Goal: Transaction & Acquisition: Purchase product/service

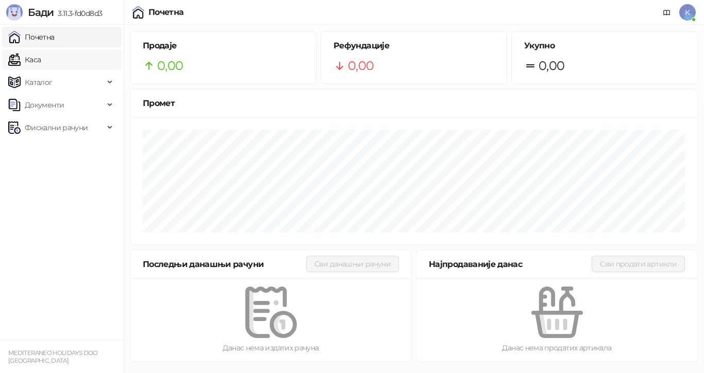
click at [41, 55] on link "Каса" at bounding box center [24, 59] width 32 height 21
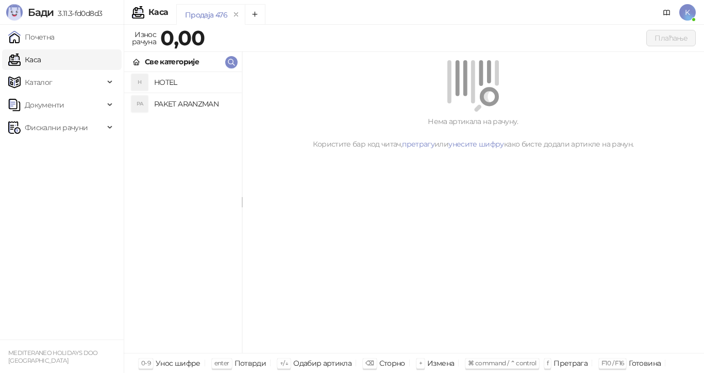
click at [189, 101] on h4 "PAKET ARANZMAN" at bounding box center [193, 104] width 79 height 16
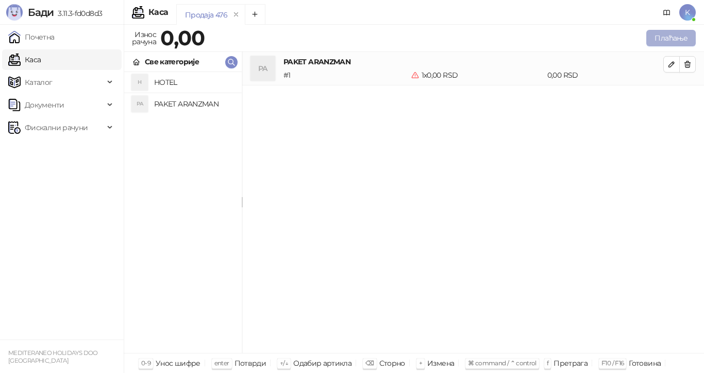
click at [651, 39] on button "Плаћање" at bounding box center [670, 38] width 49 height 16
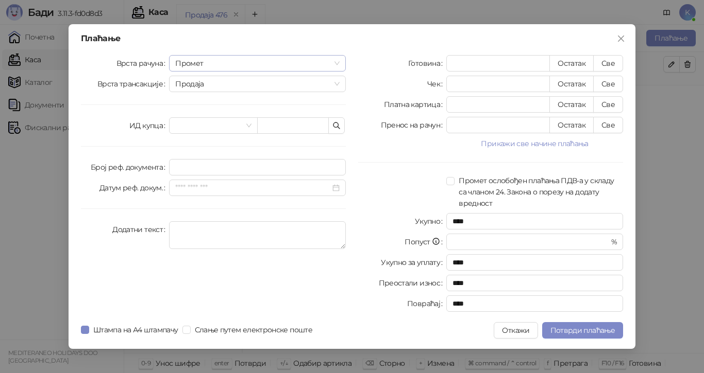
click at [339, 61] on span "Промет" at bounding box center [257, 63] width 164 height 15
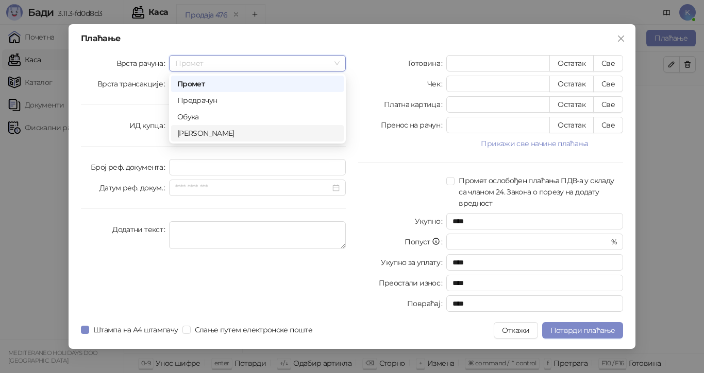
click at [257, 133] on div "[PERSON_NAME]" at bounding box center [257, 133] width 160 height 11
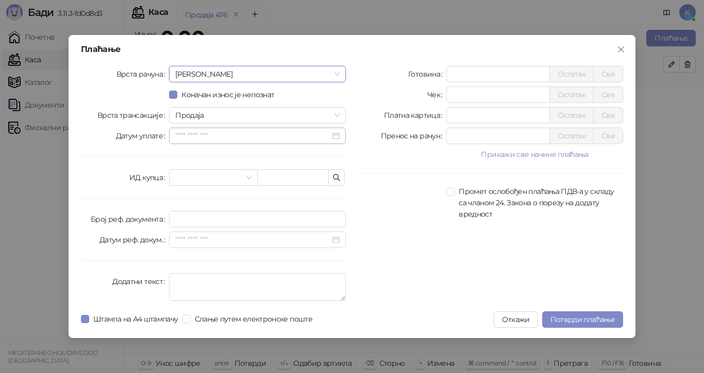
click at [335, 134] on div at bounding box center [257, 135] width 164 height 11
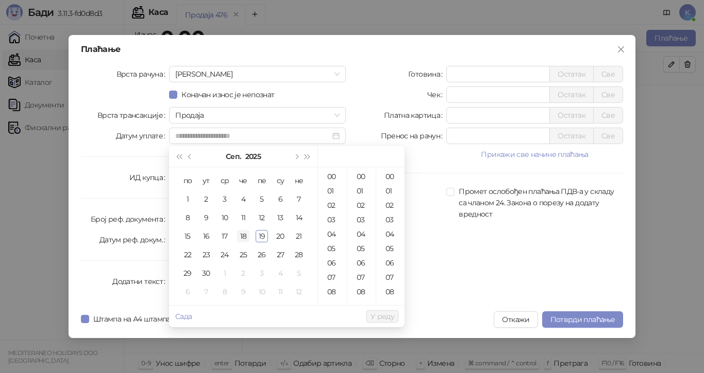
click at [247, 238] on div "18" at bounding box center [243, 236] width 12 height 12
type input "**********"
click at [377, 313] on span "У реду" at bounding box center [382, 316] width 24 height 9
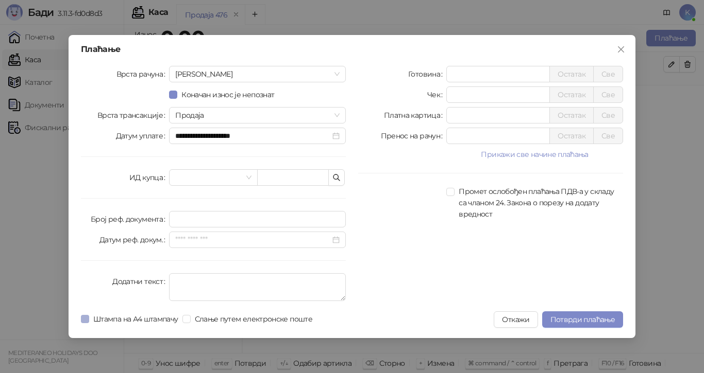
click at [91, 318] on span "Штампа на А4 штампачу" at bounding box center [135, 319] width 93 height 11
click at [431, 139] on div "Пренос на рачун * Остатак Све" at bounding box center [490, 136] width 265 height 16
type input "******"
click at [561, 318] on span "Потврди плаћање" at bounding box center [582, 319] width 64 height 9
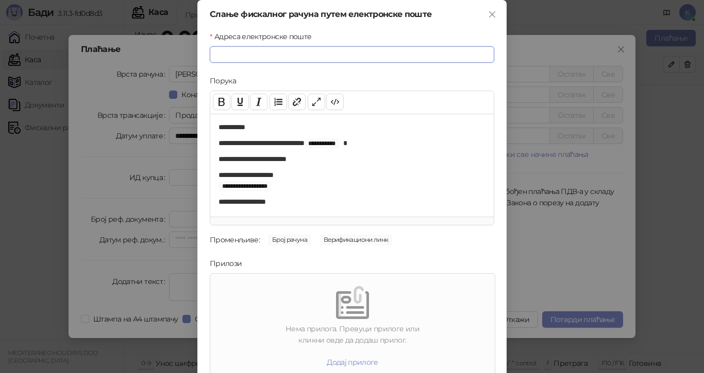
click at [218, 52] on input "Адреса електронске поште" at bounding box center [352, 54] width 284 height 16
paste input "**********"
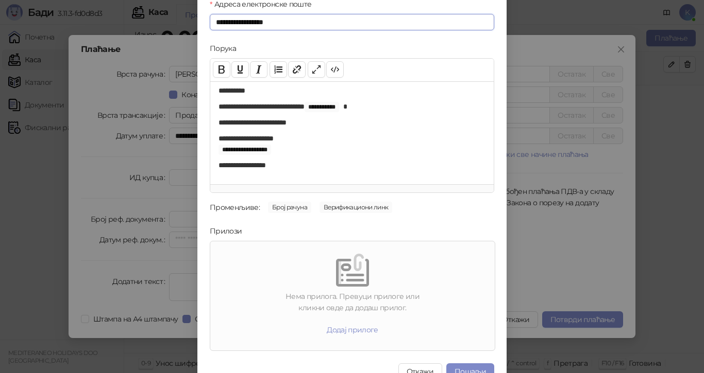
scroll to position [49, 0]
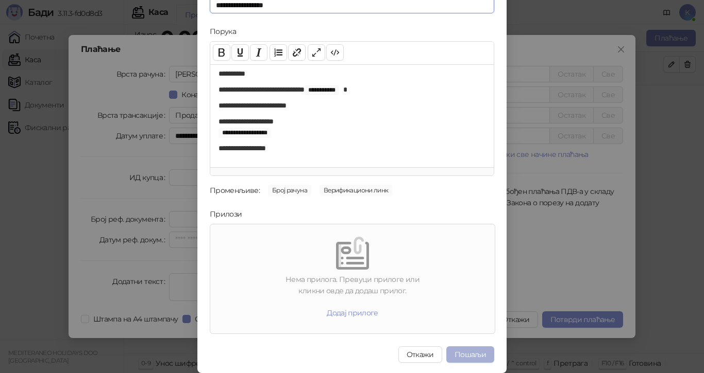
type input "**********"
click at [463, 355] on button "Пошаљи" at bounding box center [470, 355] width 48 height 16
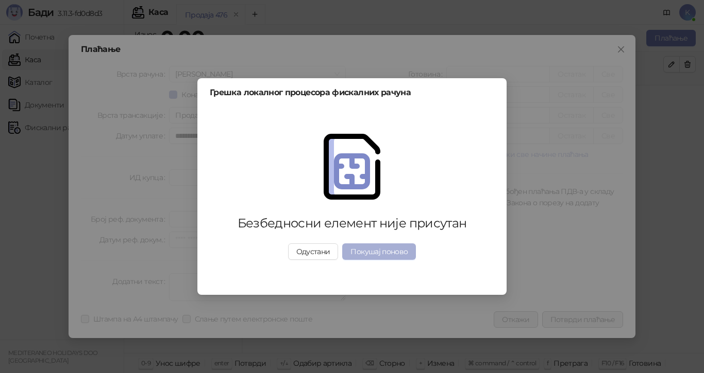
click at [378, 255] on button "Покушај поново" at bounding box center [379, 252] width 74 height 16
drag, startPoint x: 320, startPoint y: 254, endPoint x: 389, endPoint y: 251, distance: 69.1
click at [321, 254] on button "Одустани" at bounding box center [313, 252] width 50 height 16
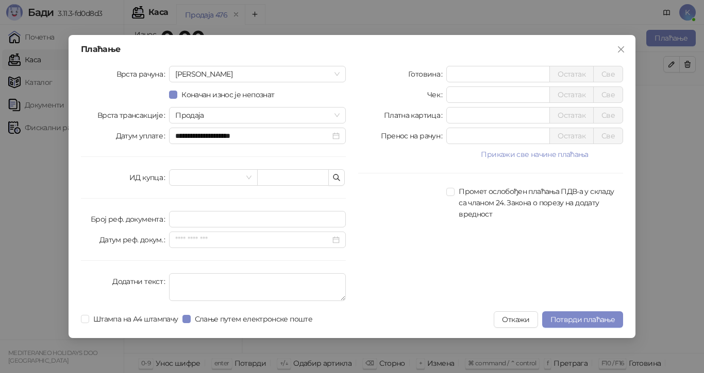
click at [515, 319] on button "Откажи" at bounding box center [515, 320] width 44 height 16
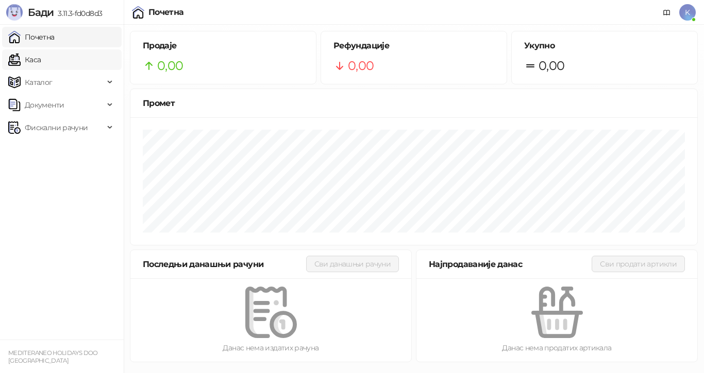
click at [41, 62] on link "Каса" at bounding box center [24, 59] width 32 height 21
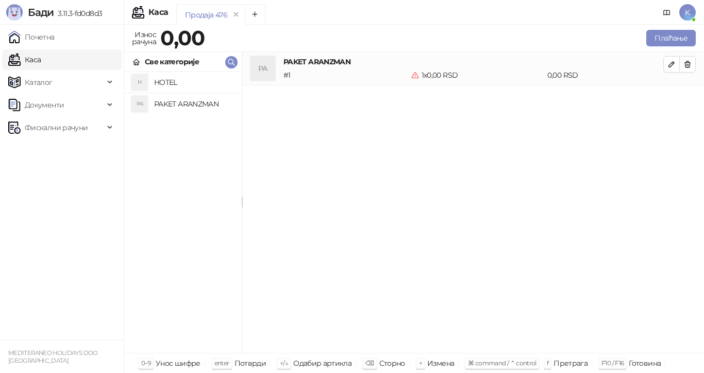
click at [176, 104] on h4 "PAKET ARANZMAN" at bounding box center [193, 104] width 79 height 16
click at [159, 104] on h4 "PAKET ARANZMAN" at bounding box center [193, 104] width 79 height 16
click at [160, 105] on h4 "PAKET ARANZMAN" at bounding box center [193, 104] width 79 height 16
click at [194, 135] on div "H HOTEL PA PAKET ARANZMAN" at bounding box center [182, 212] width 117 height 281
click at [662, 36] on button "Плаћање" at bounding box center [670, 38] width 49 height 16
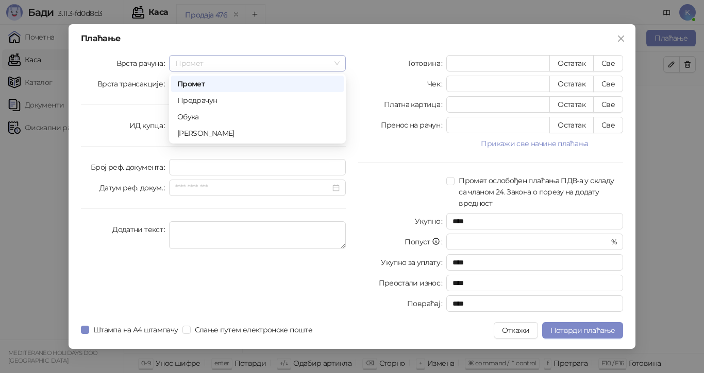
click at [338, 61] on span "Промет" at bounding box center [257, 63] width 164 height 15
click at [262, 132] on div "Аванс" at bounding box center [257, 133] width 160 height 11
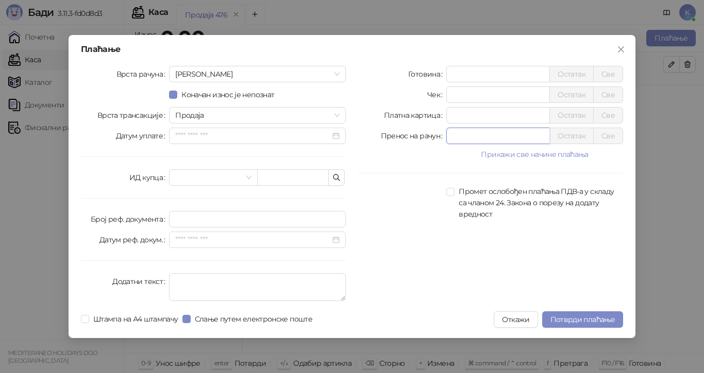
drag, startPoint x: 451, startPoint y: 140, endPoint x: 431, endPoint y: 148, distance: 21.5
click at [434, 145] on div "Готовина * Остатак Све Чек * Остатак Све Платна картица * Остатак Све Пренос на…" at bounding box center [490, 186] width 277 height 240
type input "******"
click at [557, 319] on span "Потврди плаћање" at bounding box center [582, 319] width 64 height 9
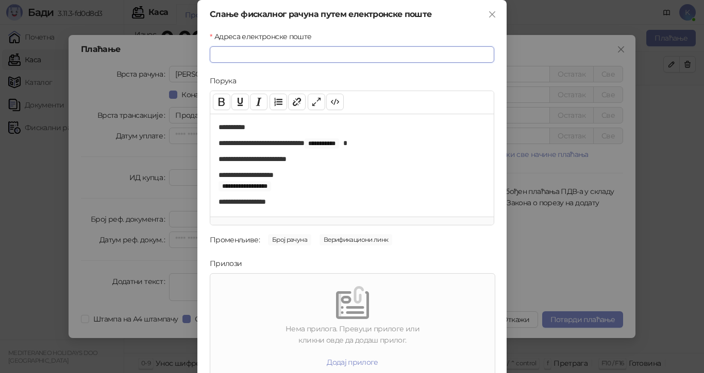
click at [248, 57] on input "Адреса електронске поште" at bounding box center [352, 54] width 284 height 16
paste input "**********"
type input "**********"
drag, startPoint x: 499, startPoint y: 187, endPoint x: 501, endPoint y: 209, distance: 21.7
click at [501, 210] on div "**********" at bounding box center [351, 211] width 309 height 423
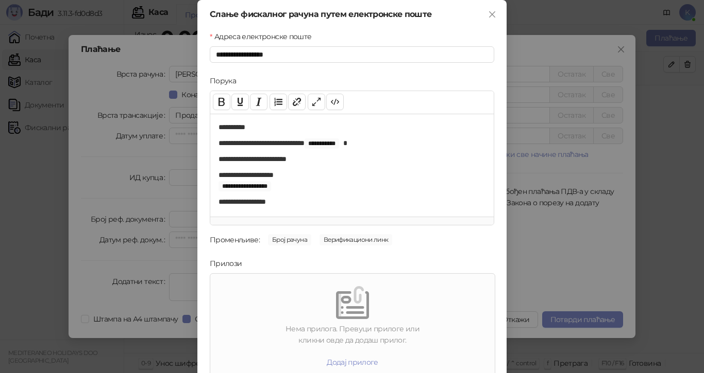
drag, startPoint x: 501, startPoint y: 209, endPoint x: 500, endPoint y: 184, distance: 24.2
click at [499, 185] on div "**********" at bounding box center [351, 211] width 309 height 423
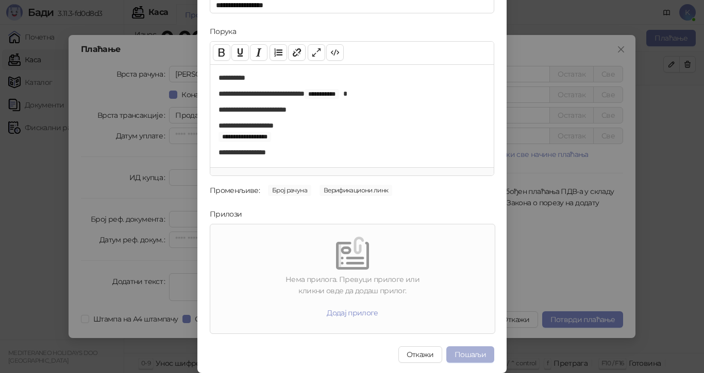
click at [463, 352] on button "Пошаљи" at bounding box center [470, 355] width 48 height 16
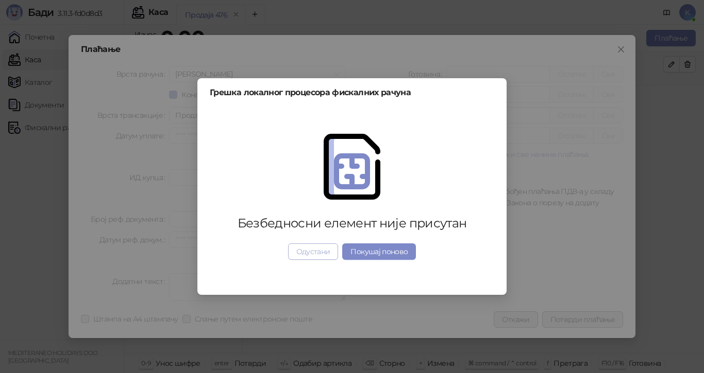
click at [323, 257] on button "Одустани" at bounding box center [313, 252] width 50 height 16
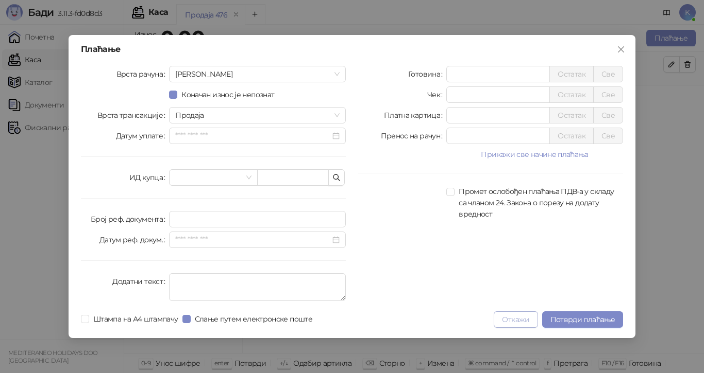
click at [511, 320] on button "Откажи" at bounding box center [515, 320] width 44 height 16
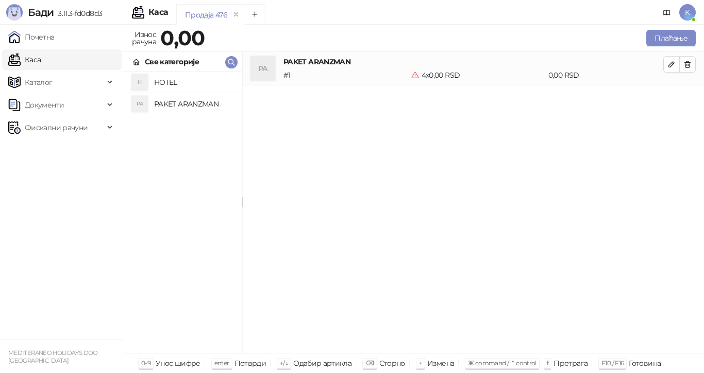
click at [498, 225] on div "PA PAKET ARANZMAN # 1 4 x 0,00 RSD 0,00 RSD" at bounding box center [472, 203] width 461 height 302
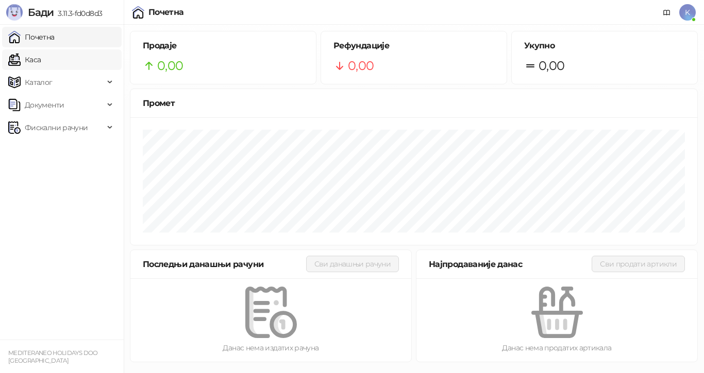
click at [41, 58] on link "Каса" at bounding box center [24, 59] width 32 height 21
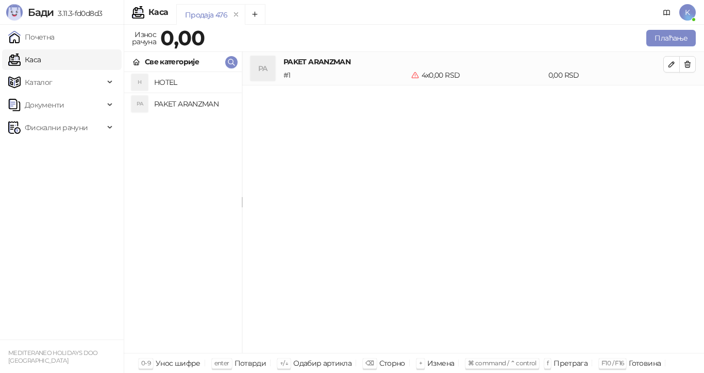
click at [146, 104] on div "PA" at bounding box center [139, 104] width 16 height 16
click at [168, 104] on h4 "PAKET ARANZMAN" at bounding box center [193, 104] width 79 height 16
click at [168, 103] on h4 "PAKET ARANZMAN" at bounding box center [193, 104] width 79 height 16
click at [657, 38] on button "Плаћање" at bounding box center [670, 38] width 49 height 16
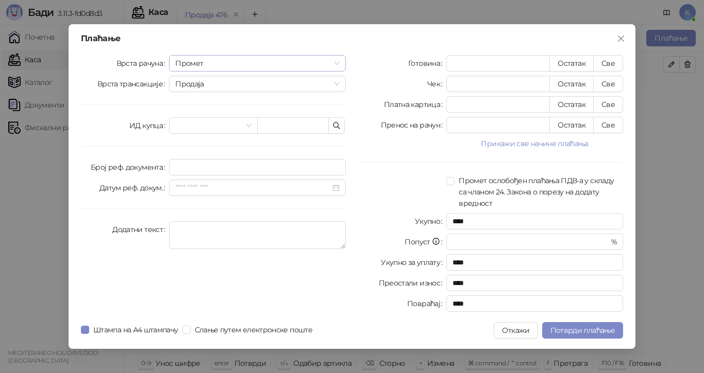
click at [337, 62] on span "Промет" at bounding box center [257, 63] width 164 height 15
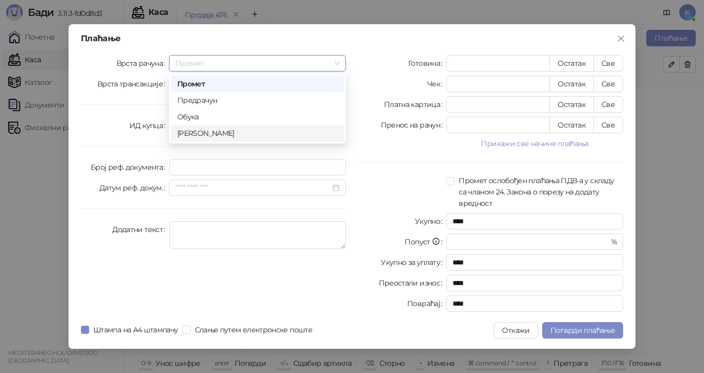
click at [257, 133] on div "[PERSON_NAME]" at bounding box center [257, 133] width 160 height 11
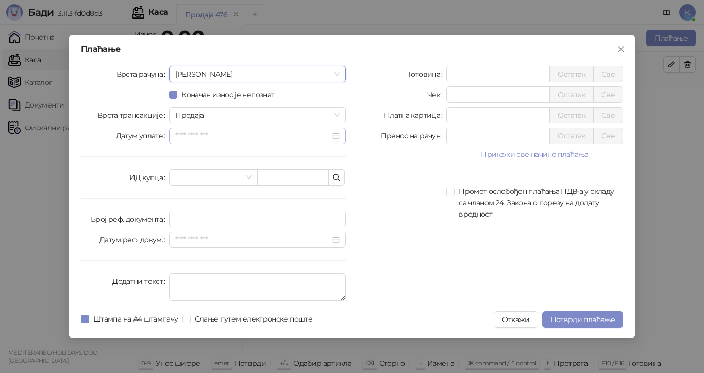
click at [337, 135] on div at bounding box center [257, 135] width 164 height 11
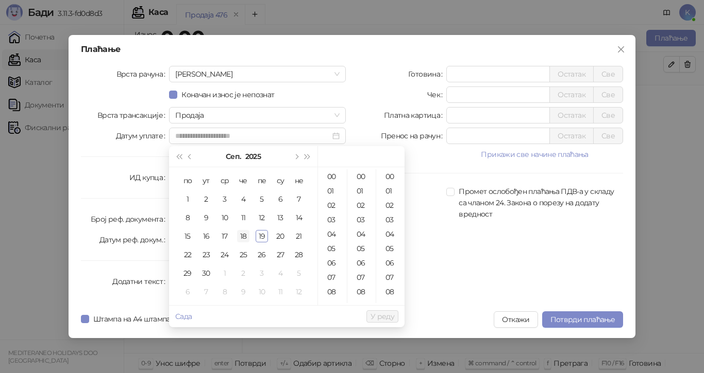
click at [241, 235] on div "18" at bounding box center [243, 236] width 12 height 12
type input "**********"
click at [378, 315] on span "У реду" at bounding box center [382, 316] width 24 height 9
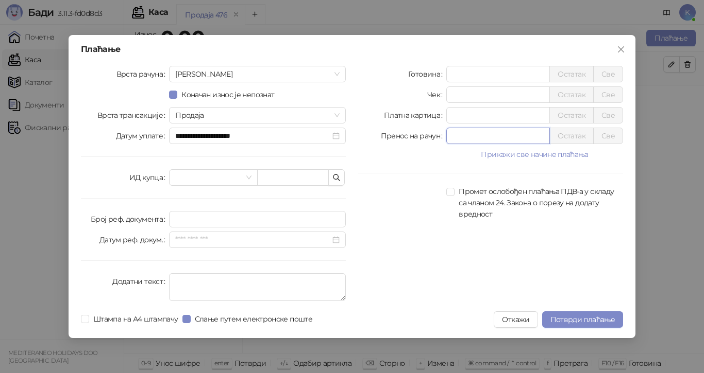
drag, startPoint x: 459, startPoint y: 138, endPoint x: 448, endPoint y: 139, distance: 11.9
click at [448, 139] on input "*" at bounding box center [498, 135] width 102 height 15
type input "******"
click at [565, 318] on span "Потврди плаћање" at bounding box center [582, 319] width 64 height 9
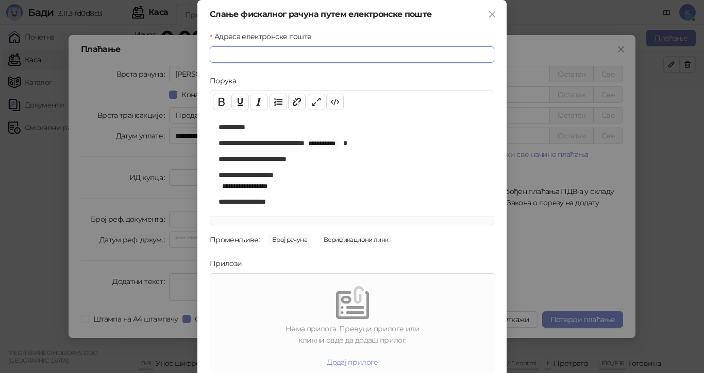
click at [240, 50] on input "Адреса електронске поште" at bounding box center [352, 54] width 284 height 16
paste input "**********"
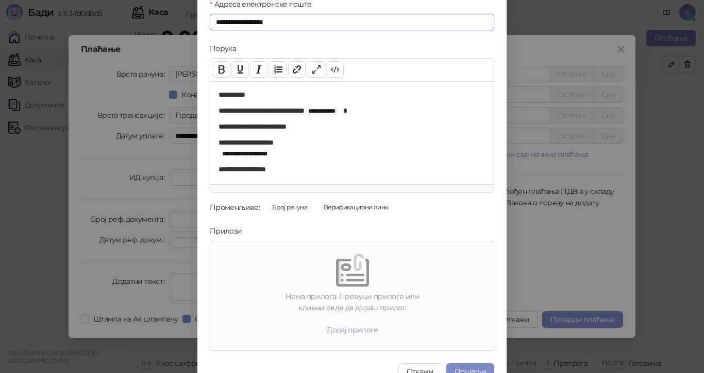
scroll to position [49, 0]
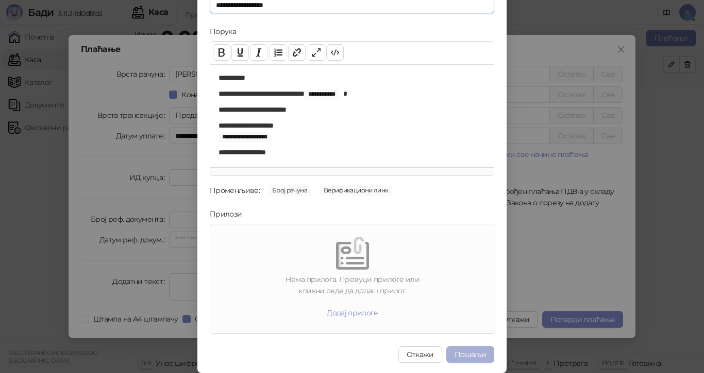
type input "**********"
click at [472, 352] on button "Пошаљи" at bounding box center [470, 355] width 48 height 16
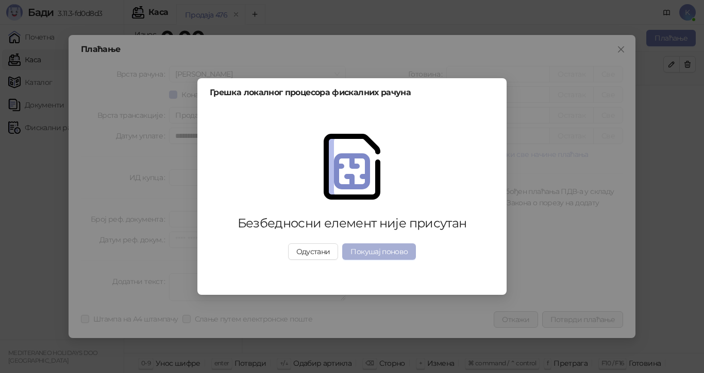
click at [377, 255] on button "Покушај поново" at bounding box center [379, 252] width 74 height 16
click at [328, 252] on button "Одустани" at bounding box center [313, 252] width 50 height 16
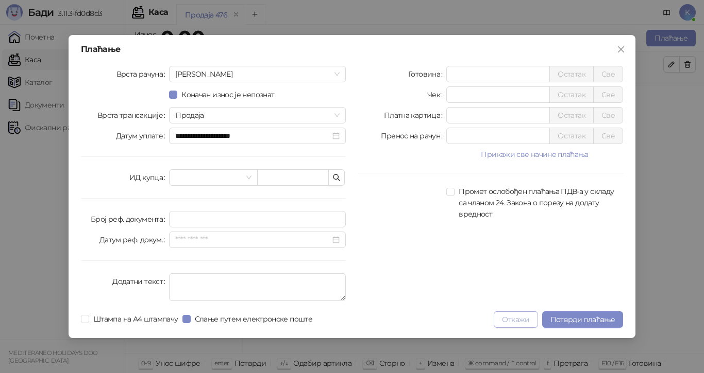
click at [502, 321] on button "Откажи" at bounding box center [515, 320] width 44 height 16
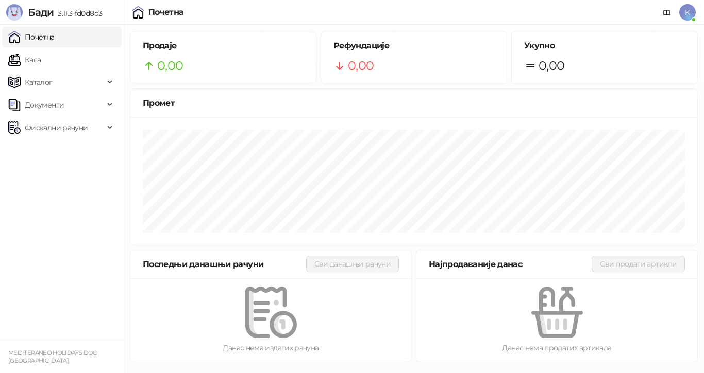
drag, startPoint x: 24, startPoint y: 0, endPoint x: 32, endPoint y: 191, distance: 190.8
click at [32, 191] on ul "Почетна [PERSON_NAME] Документи Фискални рачуни" at bounding box center [62, 182] width 124 height 315
click at [10, 9] on img at bounding box center [14, 12] width 16 height 16
click at [692, 20] on span "K" at bounding box center [687, 12] width 16 height 16
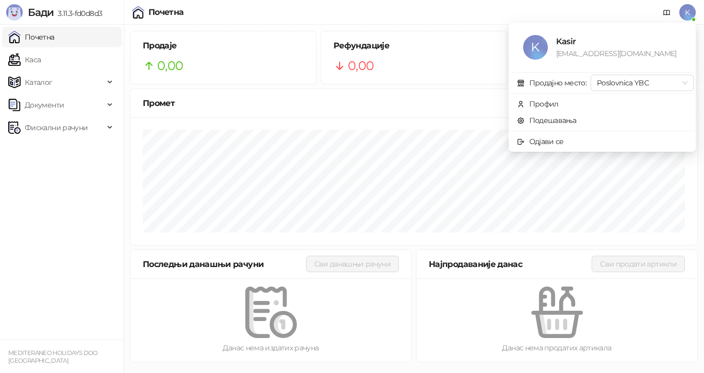
click at [560, 13] on div "Почетна K" at bounding box center [351, 12] width 687 height 25
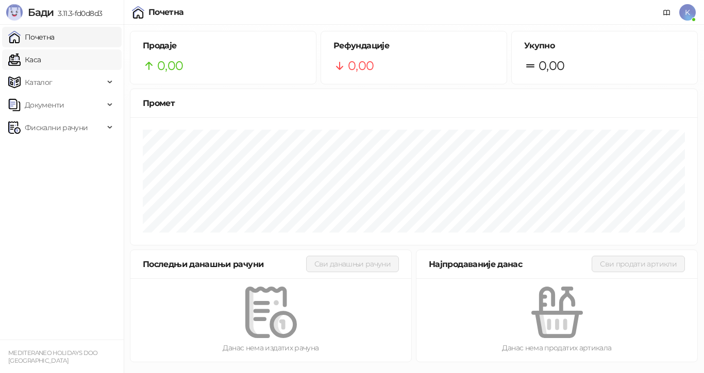
click at [41, 58] on link "Каса" at bounding box center [24, 59] width 32 height 21
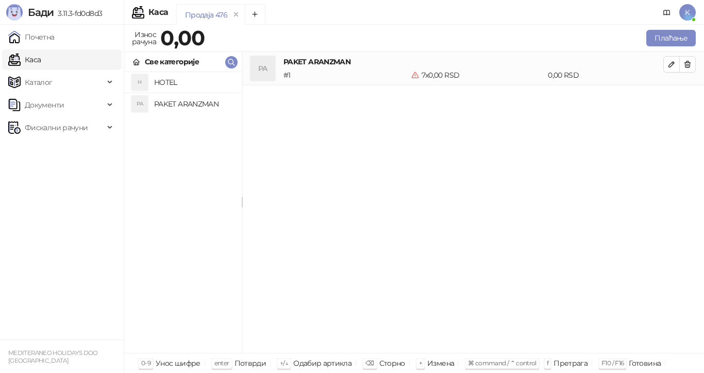
click at [164, 102] on h4 "PAKET ARANZMAN" at bounding box center [193, 104] width 79 height 16
click at [659, 38] on button "Плаћање" at bounding box center [670, 38] width 49 height 16
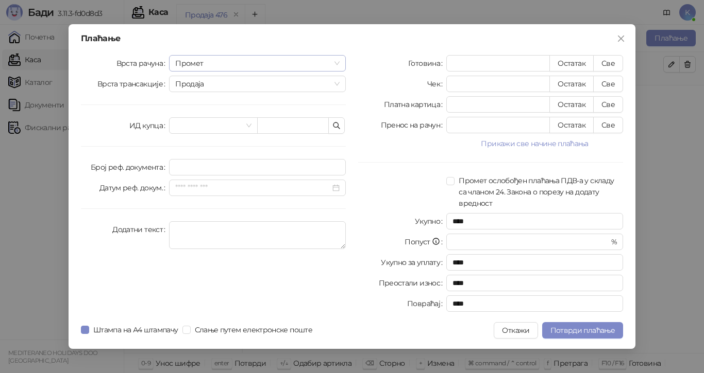
click at [338, 62] on span "Промет" at bounding box center [257, 63] width 164 height 15
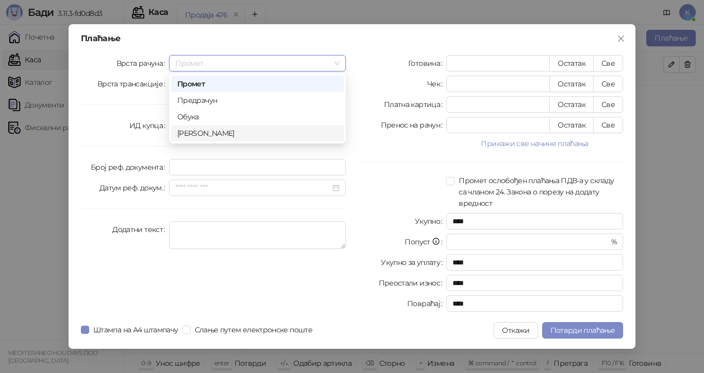
click at [277, 136] on div "[PERSON_NAME]" at bounding box center [257, 133] width 160 height 11
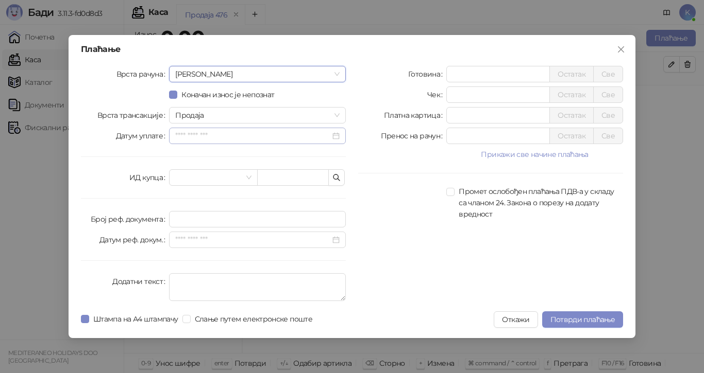
click at [337, 136] on div at bounding box center [257, 135] width 164 height 11
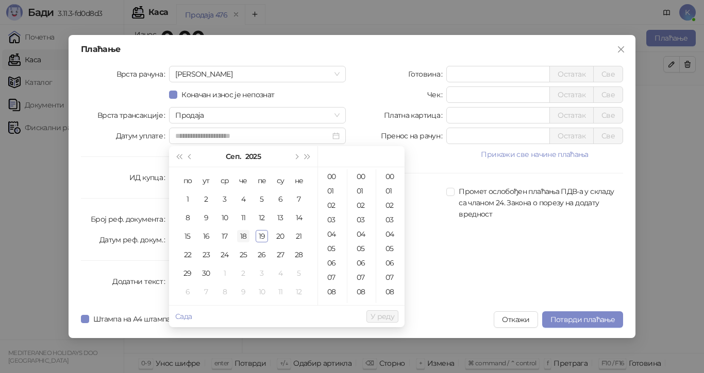
click at [243, 235] on div "18" at bounding box center [243, 236] width 12 height 12
type input "**********"
click at [376, 315] on span "У реду" at bounding box center [382, 316] width 24 height 9
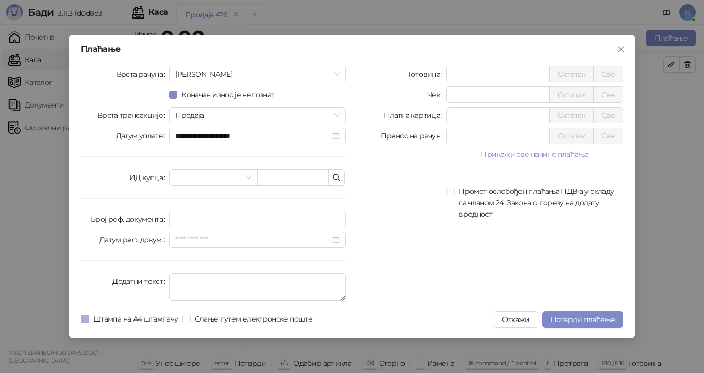
click at [90, 315] on span "Штампа на А4 штампачу" at bounding box center [135, 319] width 93 height 11
drag, startPoint x: 457, startPoint y: 139, endPoint x: 431, endPoint y: 142, distance: 26.4
click at [431, 142] on div "Пренос на рачун * Остатак Све" at bounding box center [490, 136] width 265 height 16
type input "******"
click at [563, 315] on span "Потврди плаћање" at bounding box center [582, 319] width 64 height 9
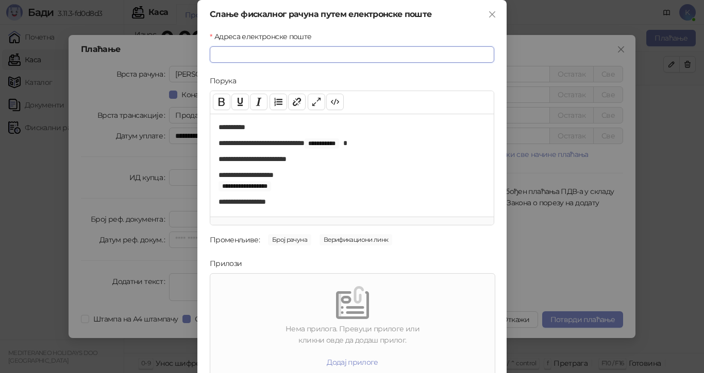
click at [315, 53] on input "Адреса електронске поште" at bounding box center [352, 54] width 284 height 16
paste input "**********"
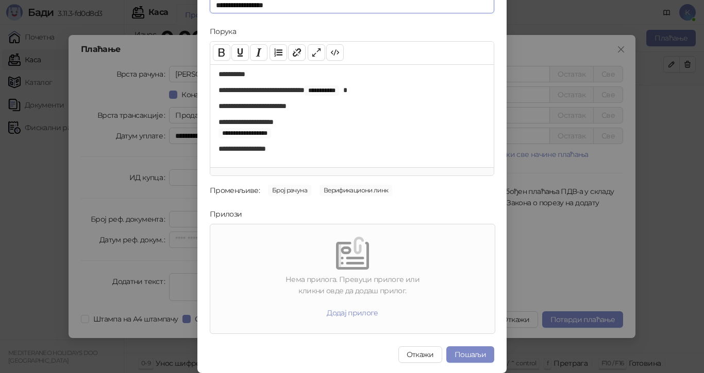
scroll to position [4, 0]
type input "**********"
click at [454, 351] on button "Пошаљи" at bounding box center [470, 355] width 48 height 16
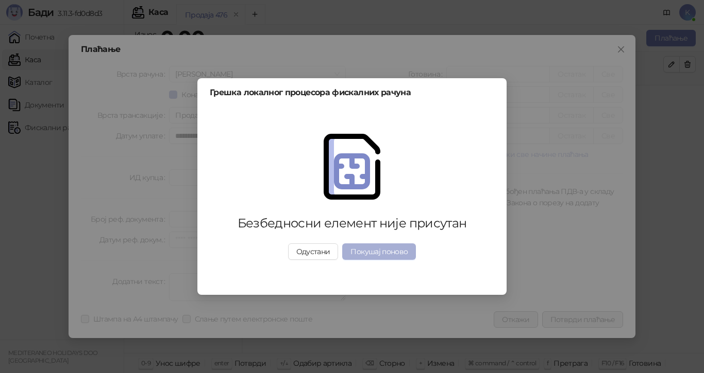
click at [377, 255] on button "Покушај поново" at bounding box center [379, 252] width 74 height 16
click at [330, 253] on button "Одустани" at bounding box center [313, 252] width 50 height 16
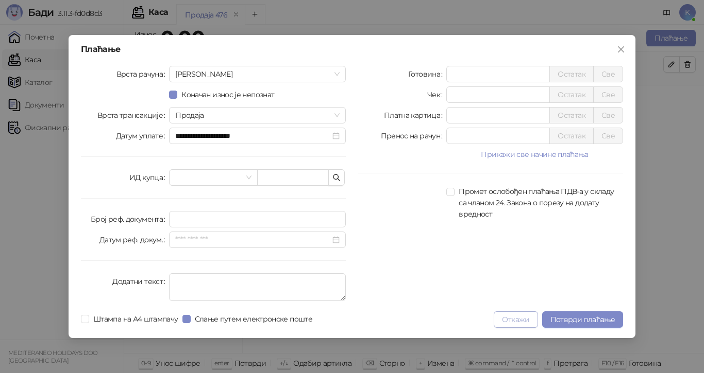
click at [527, 318] on button "Откажи" at bounding box center [515, 320] width 44 height 16
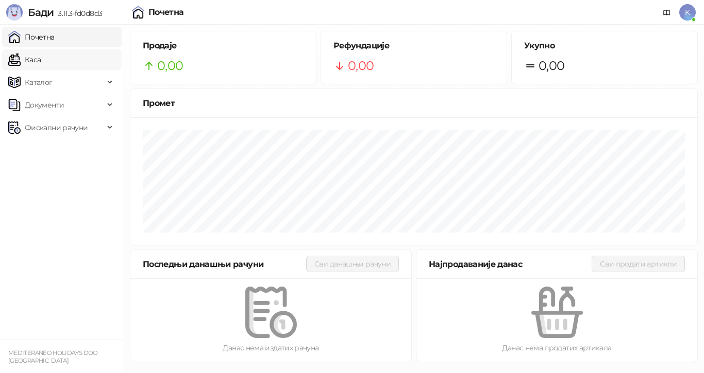
click at [41, 58] on link "Каса" at bounding box center [24, 59] width 32 height 21
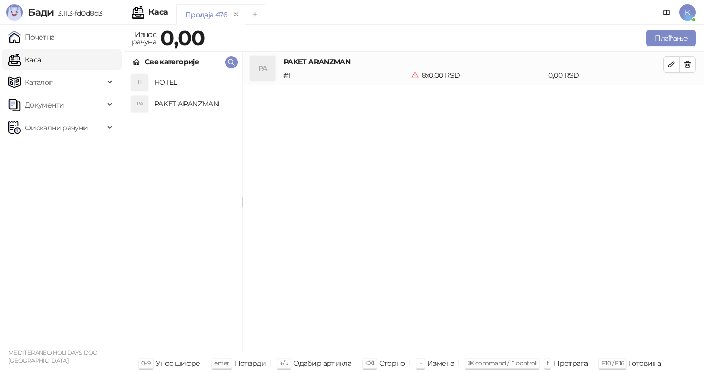
click at [150, 109] on div "PA PAKET ARANZMAN" at bounding box center [182, 104] width 101 height 16
click at [164, 105] on h4 "PAKET ARANZMAN" at bounding box center [193, 104] width 79 height 16
click at [185, 107] on h4 "PAKET ARANZMAN" at bounding box center [193, 104] width 79 height 16
click at [208, 107] on h4 "PAKET ARANZMAN" at bounding box center [193, 104] width 79 height 16
click at [208, 106] on h4 "PAKET ARANZMAN" at bounding box center [193, 104] width 79 height 16
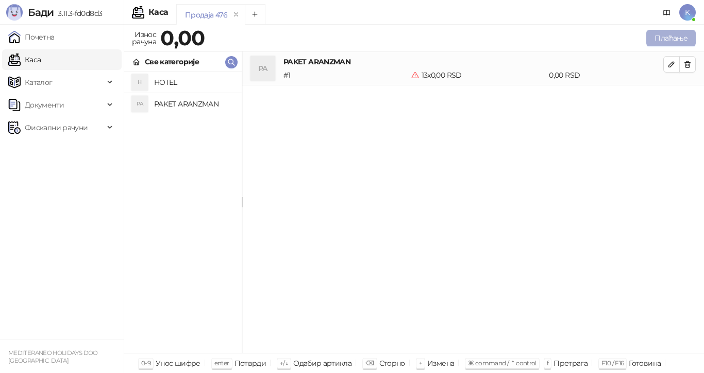
click at [654, 36] on button "Плаћање" at bounding box center [670, 38] width 49 height 16
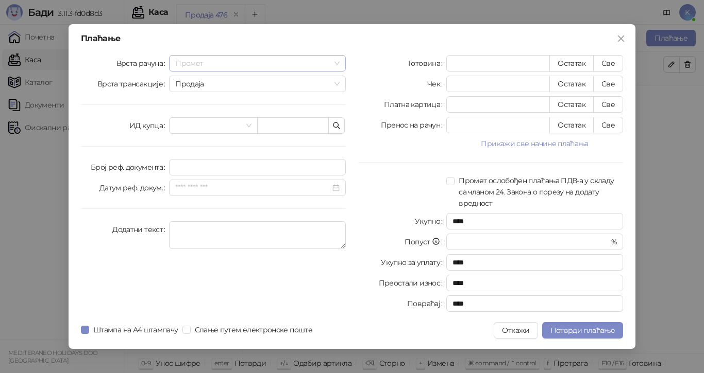
click at [337, 62] on span "Промет" at bounding box center [257, 63] width 164 height 15
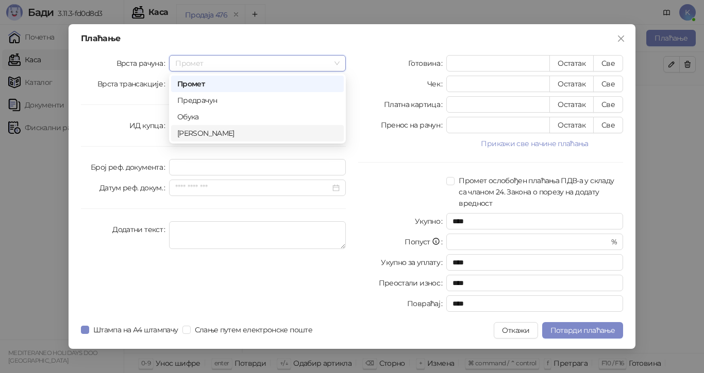
click at [294, 136] on div "[PERSON_NAME]" at bounding box center [257, 133] width 160 height 11
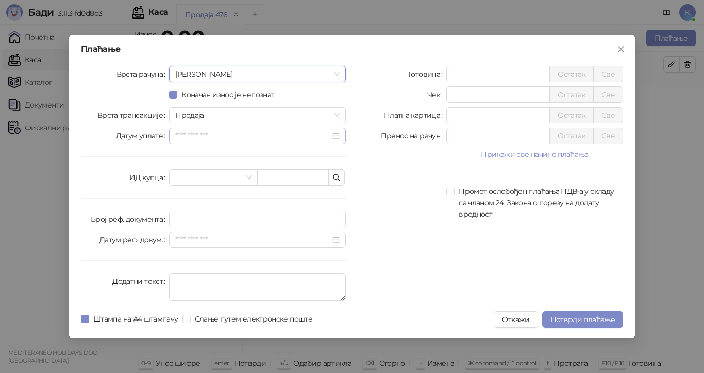
click at [338, 135] on div at bounding box center [257, 135] width 164 height 11
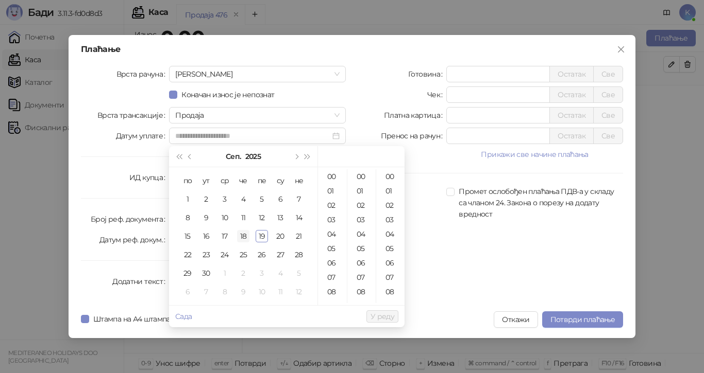
click at [243, 237] on div "18" at bounding box center [243, 236] width 12 height 12
type input "**********"
click at [381, 317] on span "У реду" at bounding box center [382, 316] width 24 height 9
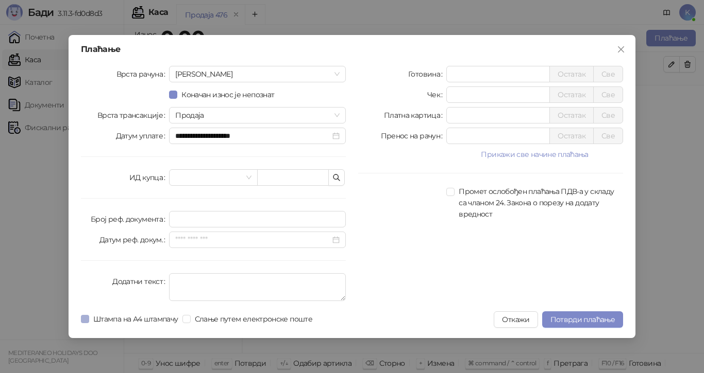
click at [90, 318] on span "Штампа на А4 штампачу" at bounding box center [135, 319] width 93 height 11
click at [192, 318] on label "Слање путем електронске поште" at bounding box center [249, 319] width 134 height 11
drag, startPoint x: 457, startPoint y: 136, endPoint x: 432, endPoint y: 141, distance: 25.2
click at [433, 141] on div "Пренос на рачун * Остатак Све" at bounding box center [490, 136] width 265 height 16
type input "******"
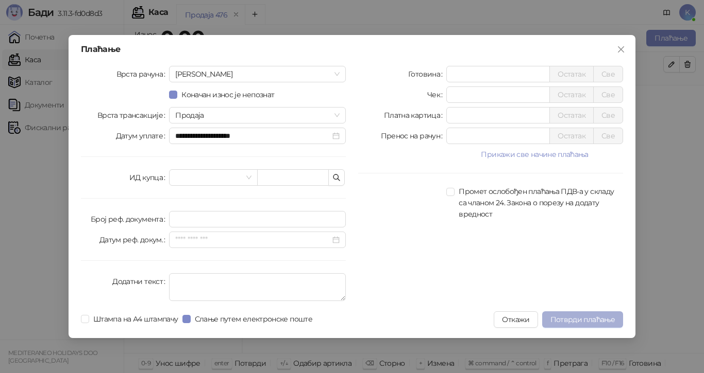
click at [578, 318] on span "Потврди плаћање" at bounding box center [582, 319] width 64 height 9
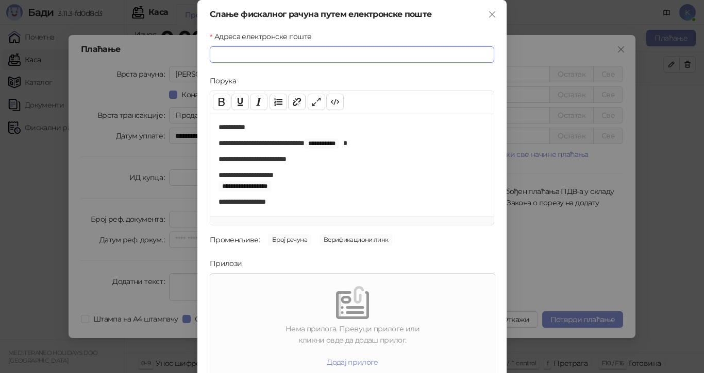
click at [231, 53] on input "Адреса електронске поште" at bounding box center [352, 54] width 284 height 16
click at [261, 53] on input "Адреса електронске поште" at bounding box center [352, 54] width 284 height 16
click at [489, 15] on icon "close" at bounding box center [492, 14] width 6 height 6
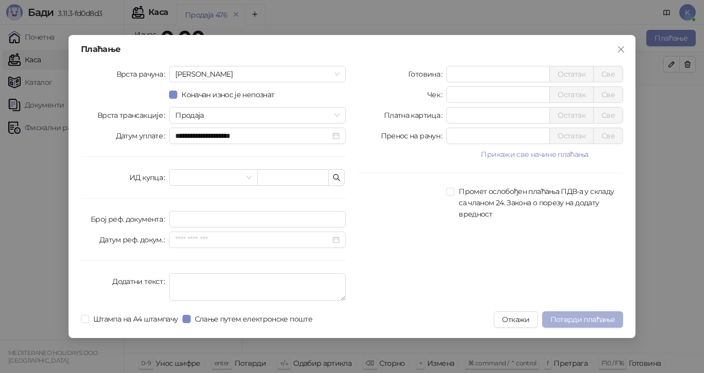
click at [556, 320] on span "Потврди плаћање" at bounding box center [582, 319] width 64 height 9
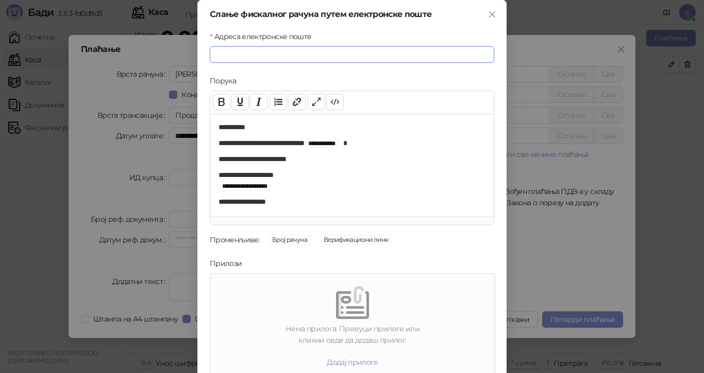
click at [302, 53] on input "Адреса електронске поште" at bounding box center [352, 54] width 284 height 16
paste input "**********"
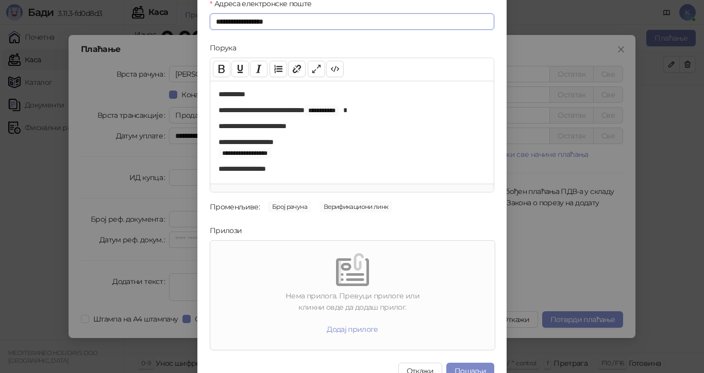
scroll to position [49, 0]
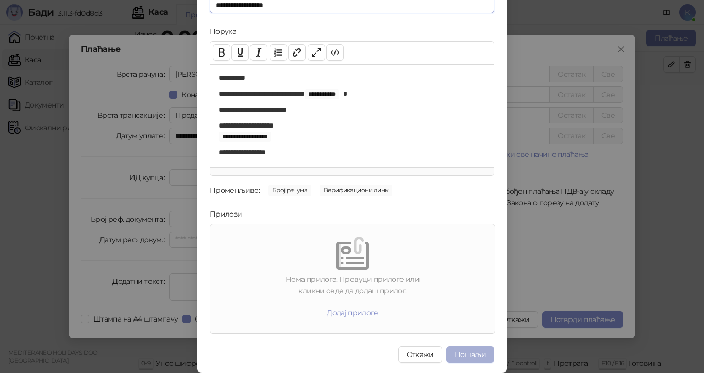
type input "**********"
click at [456, 354] on button "Пошаљи" at bounding box center [470, 355] width 48 height 16
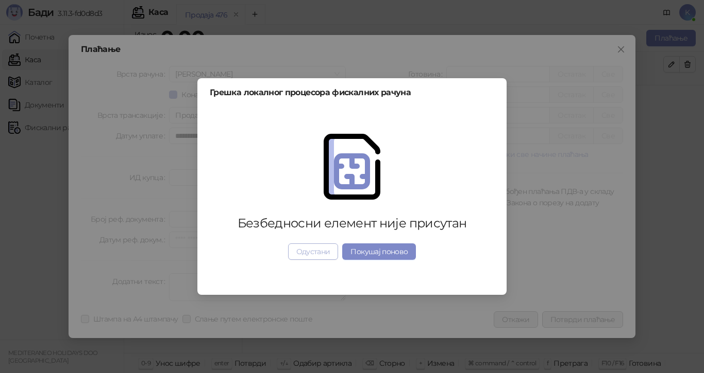
click at [324, 252] on button "Одустани" at bounding box center [313, 252] width 50 height 16
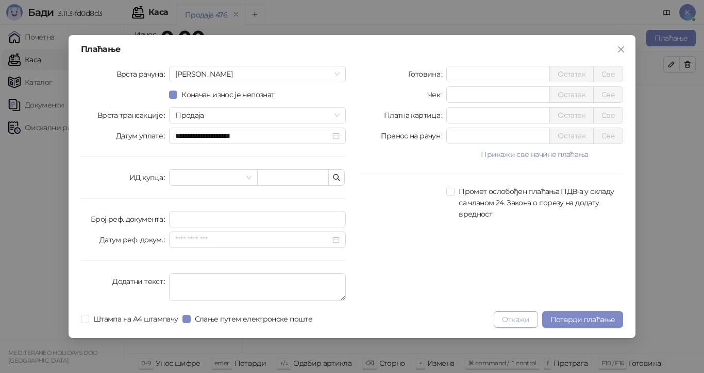
click at [503, 324] on button "Откажи" at bounding box center [515, 320] width 44 height 16
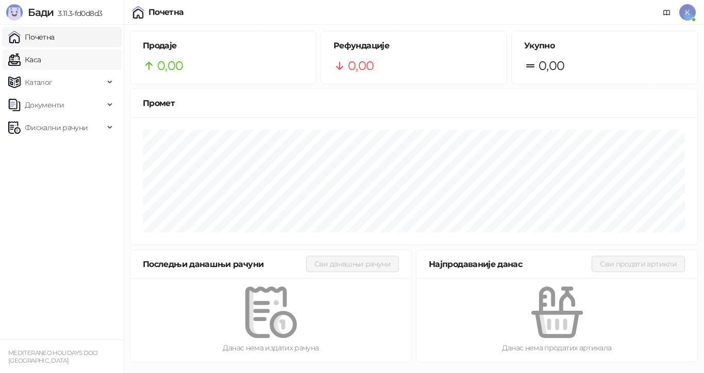
click at [41, 58] on link "Каса" at bounding box center [24, 59] width 32 height 21
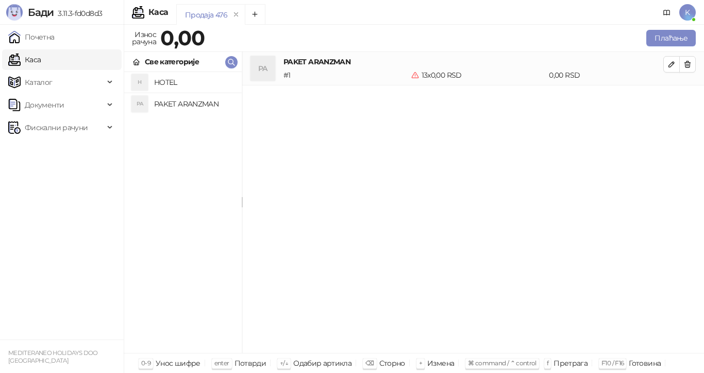
click at [172, 106] on h4 "PAKET ARANZMAN" at bounding box center [193, 104] width 79 height 16
click at [673, 33] on button "Плаћање" at bounding box center [670, 38] width 49 height 16
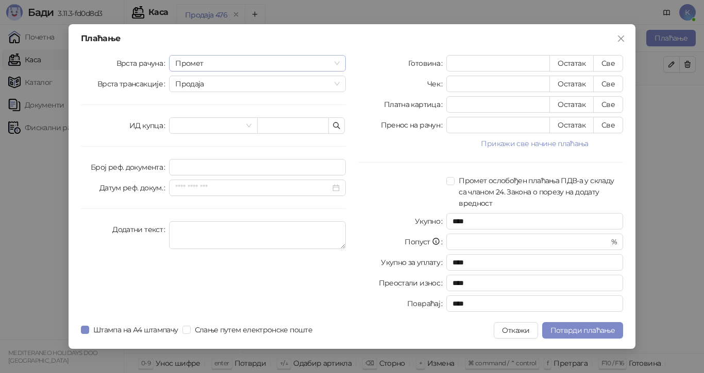
click at [341, 60] on div "Промет" at bounding box center [257, 63] width 177 height 16
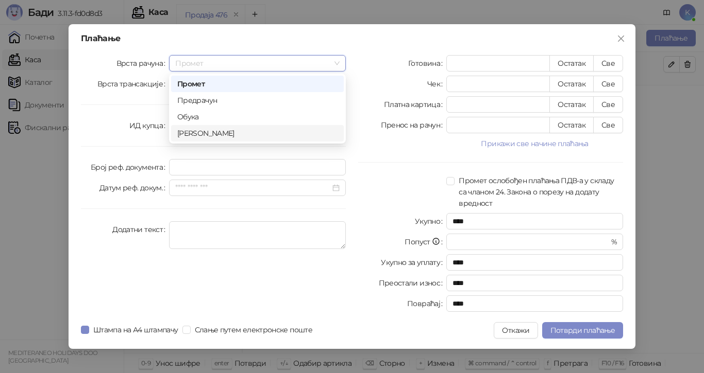
click at [253, 138] on div "[PERSON_NAME]" at bounding box center [257, 133] width 160 height 11
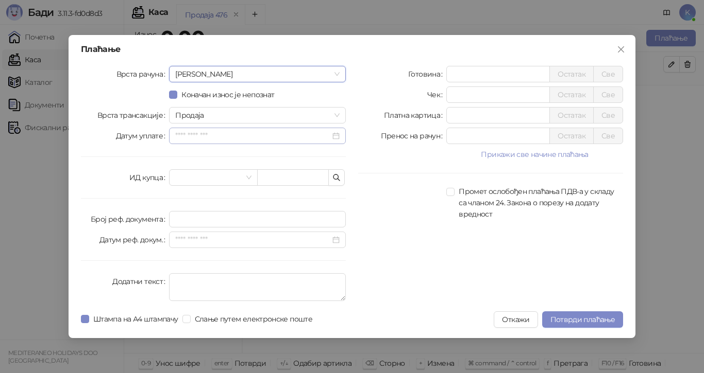
click at [337, 137] on div at bounding box center [257, 135] width 164 height 11
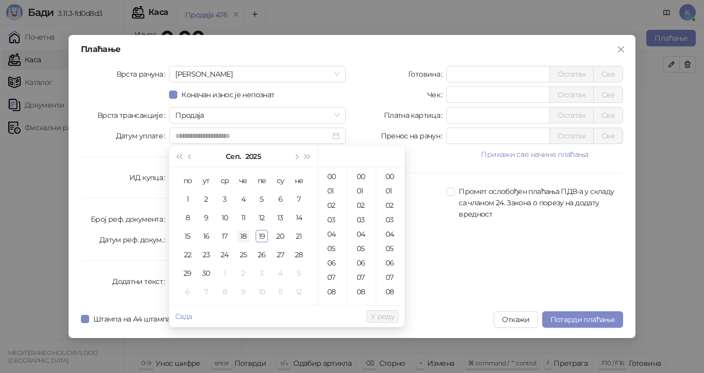
click at [249, 236] on div "18" at bounding box center [243, 236] width 12 height 12
type input "**********"
click at [377, 316] on span "У реду" at bounding box center [382, 316] width 24 height 9
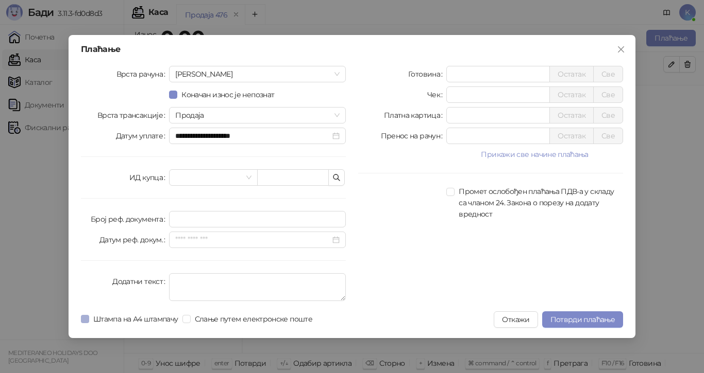
click at [90, 317] on span "Штампа на А4 штампачу" at bounding box center [135, 319] width 93 height 11
click at [419, 140] on div "Пренос на рачун * Остатак Све" at bounding box center [490, 136] width 265 height 16
type input "******"
click at [565, 323] on span "Потврди плаћање" at bounding box center [582, 319] width 64 height 9
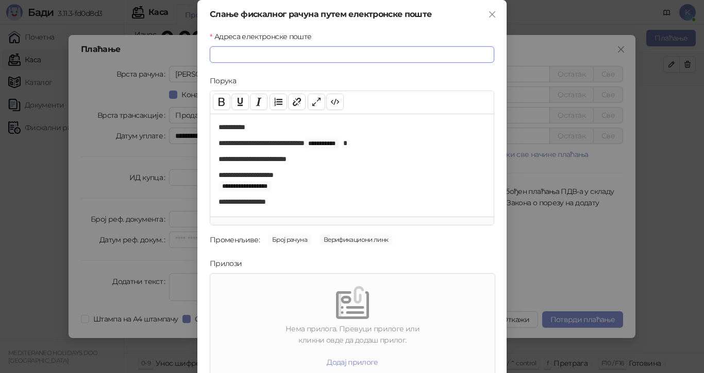
click at [298, 58] on input "Адреса електронске поште" at bounding box center [352, 54] width 284 height 16
paste input "**********"
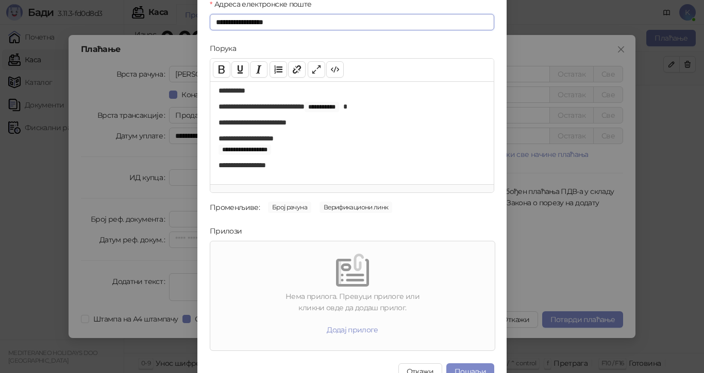
scroll to position [49, 0]
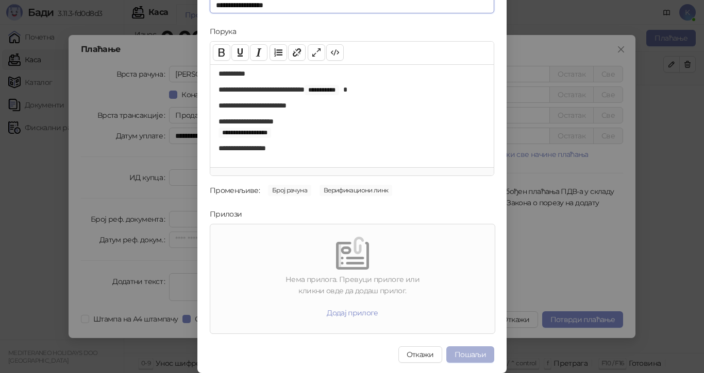
type input "**********"
click at [467, 355] on button "Пошаљи" at bounding box center [470, 355] width 48 height 16
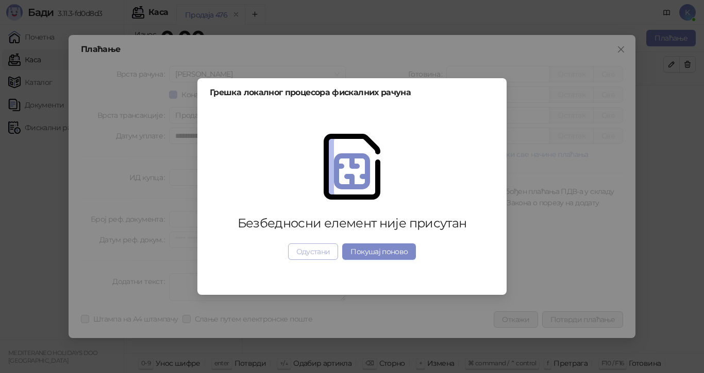
click at [314, 258] on button "Одустани" at bounding box center [313, 252] width 50 height 16
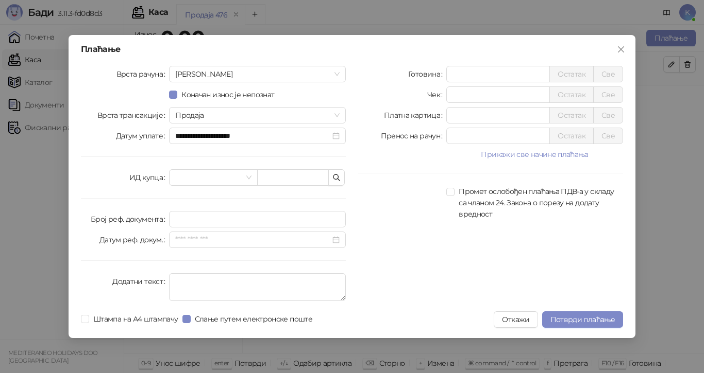
click at [521, 318] on button "Откажи" at bounding box center [515, 320] width 44 height 16
